Goal: Task Accomplishment & Management: Manage account settings

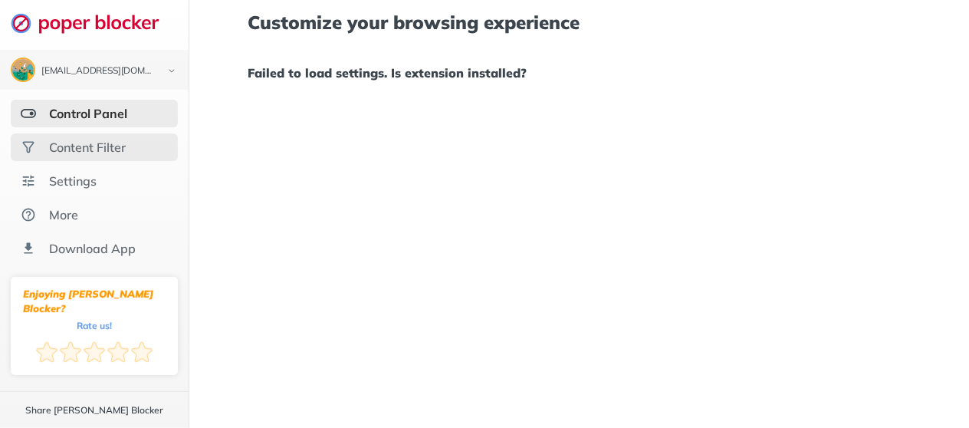
click at [101, 155] on div "Content Filter" at bounding box center [94, 147] width 167 height 28
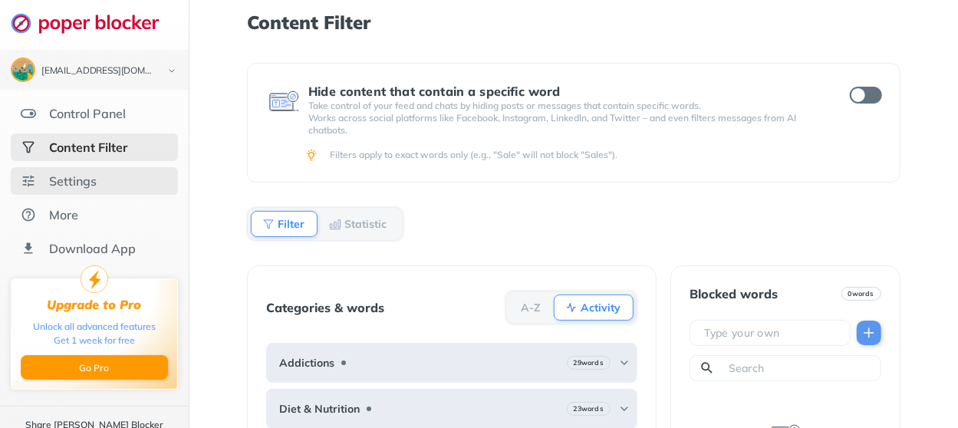
click at [64, 182] on div "Settings" at bounding box center [73, 180] width 48 height 15
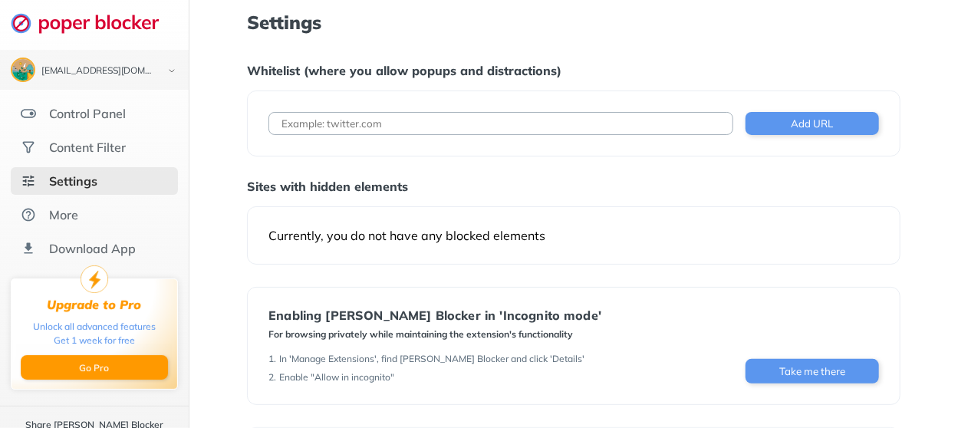
click at [398, 112] on input at bounding box center [500, 123] width 465 height 23
type input "[DOMAIN_NAME]"
